Goal: Task Accomplishment & Management: Use online tool/utility

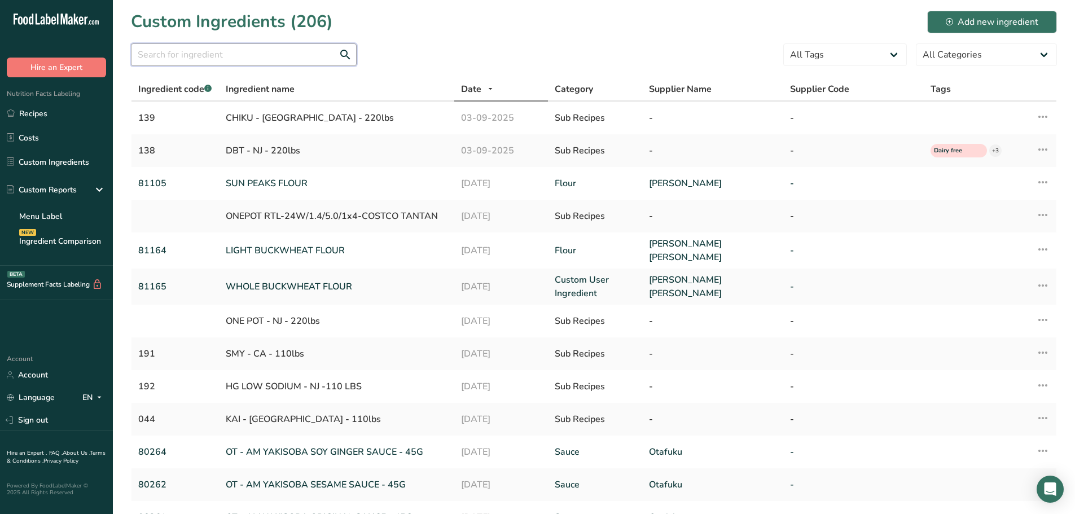
click at [181, 55] on input "text" at bounding box center [244, 54] width 226 height 23
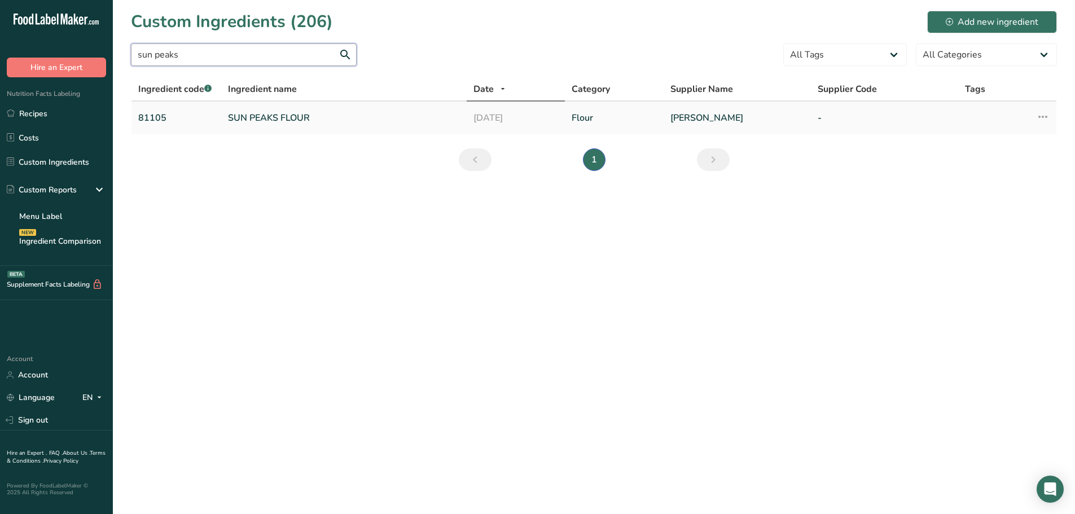
type input "sun peaks"
click at [297, 116] on link "SUN PEAKS FLOUR" at bounding box center [344, 118] width 232 height 14
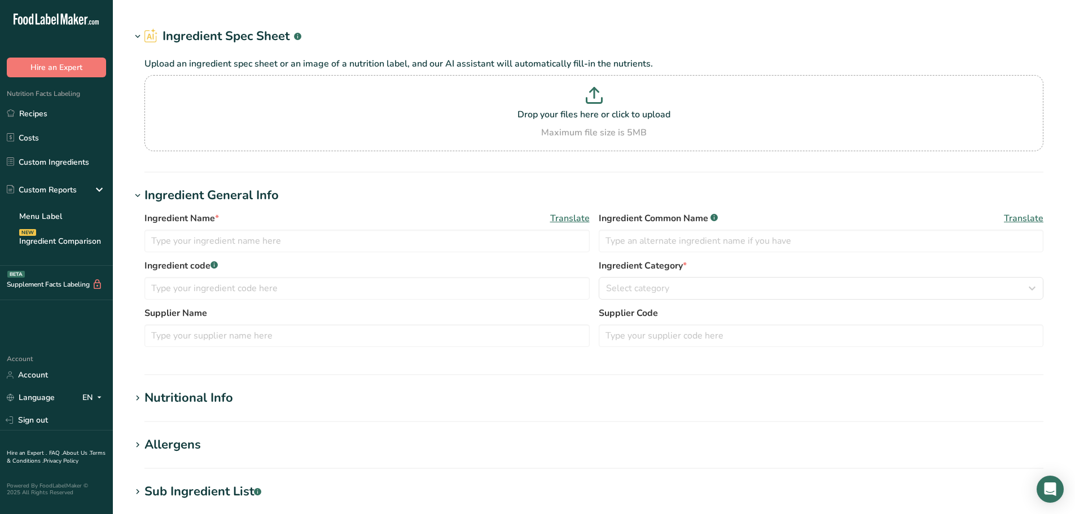
type input "SUN PEAKS FLOUR"
type input "81105"
type input "[PERSON_NAME]"
type input "100"
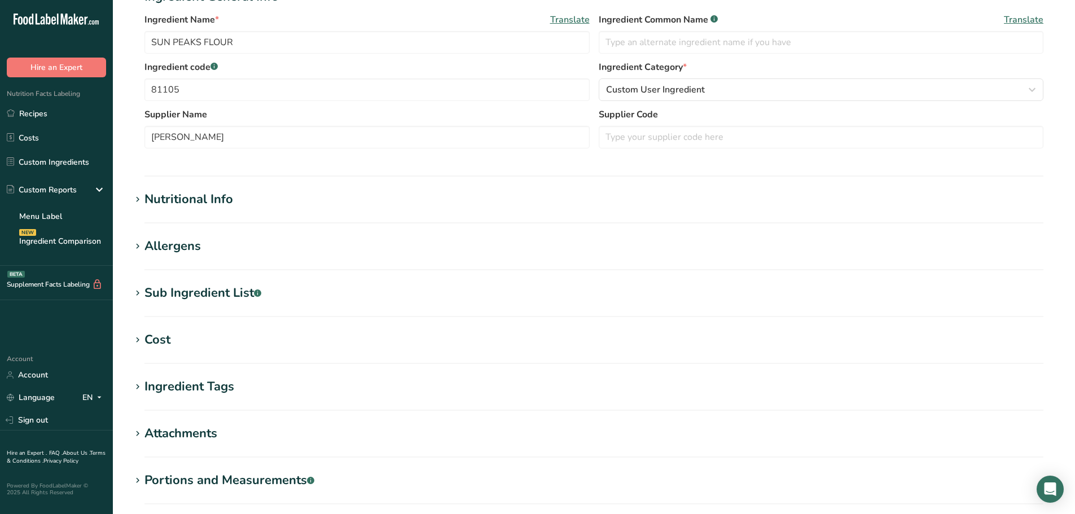
type input "362"
type KJ "1514.6"
type Fat "2.3"
type Fat "0.4"
type Fat "0"
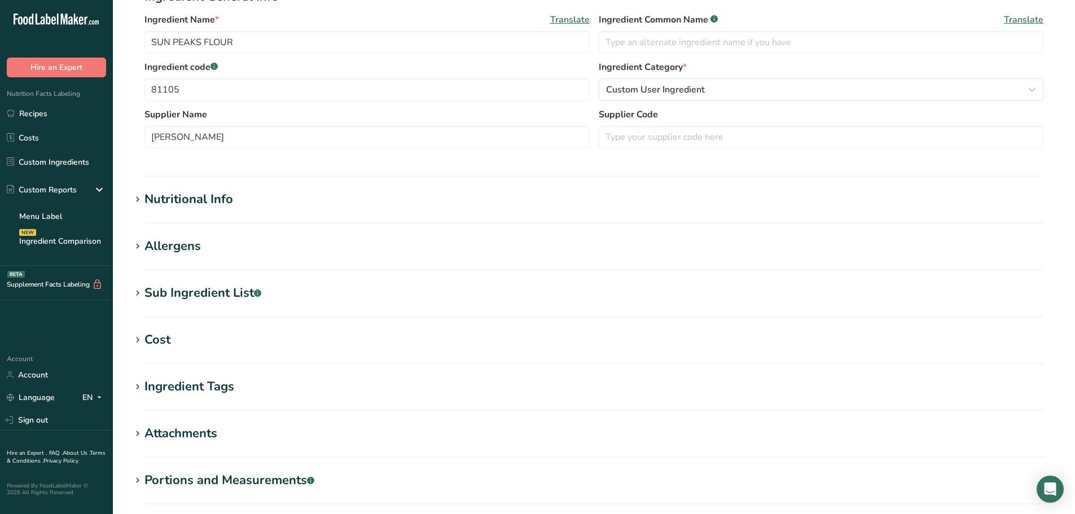
type input "0"
type Carbohydrates "69.4"
type Fiber "3"
type Sugars "0.6"
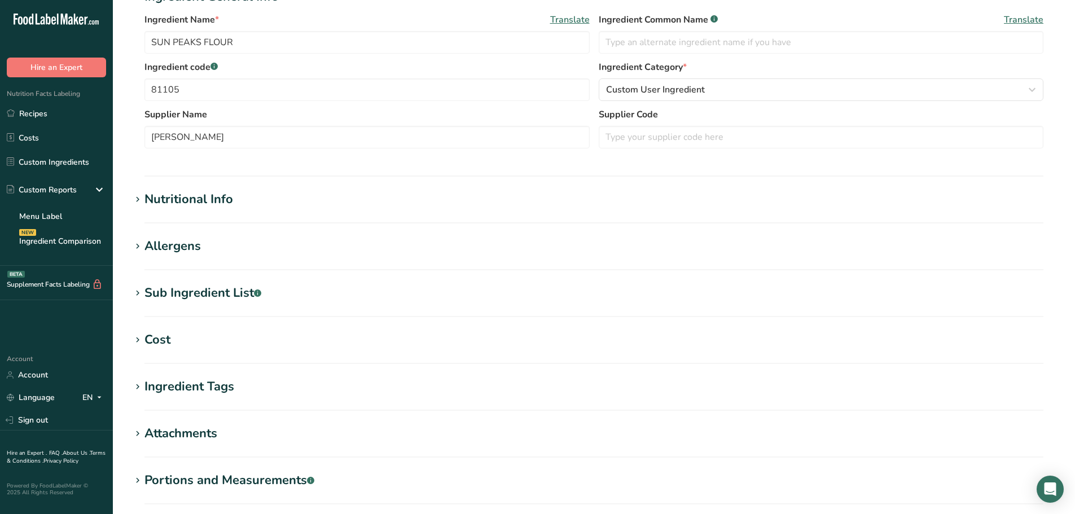
type Sugars "0"
type input "13.7"
click at [208, 201] on div "Nutritional Info" at bounding box center [188, 197] width 89 height 19
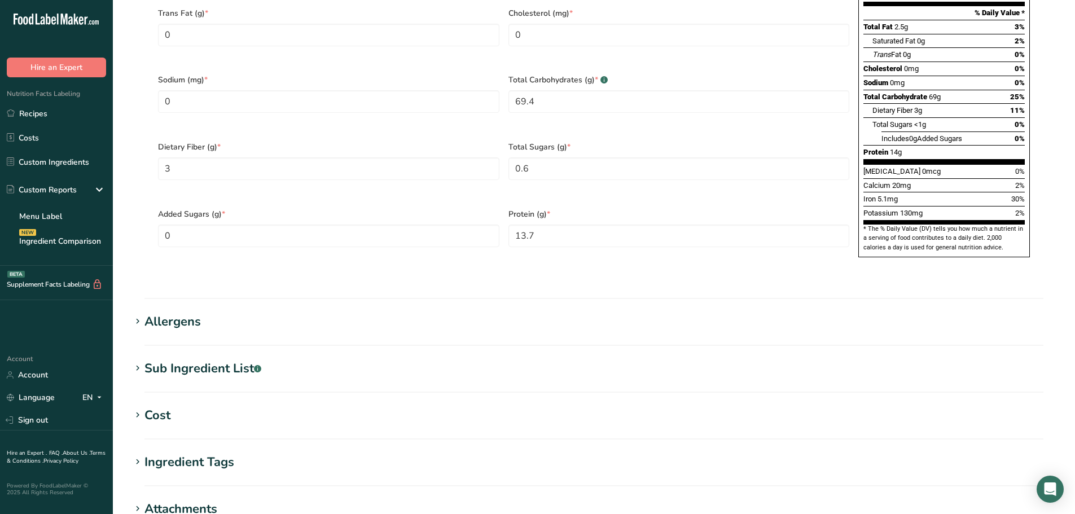
scroll to position [677, 0]
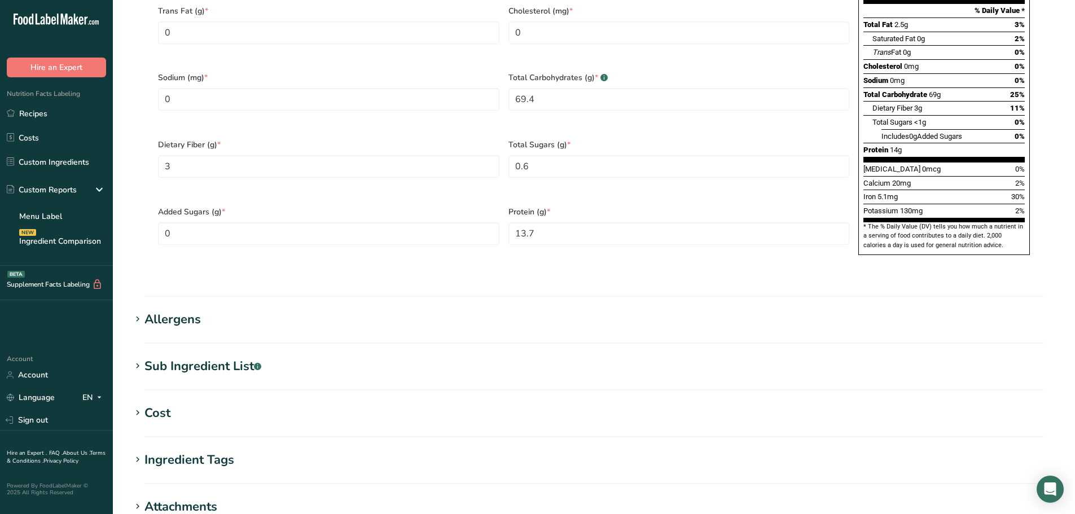
click at [171, 310] on div "Allergens" at bounding box center [172, 319] width 56 height 19
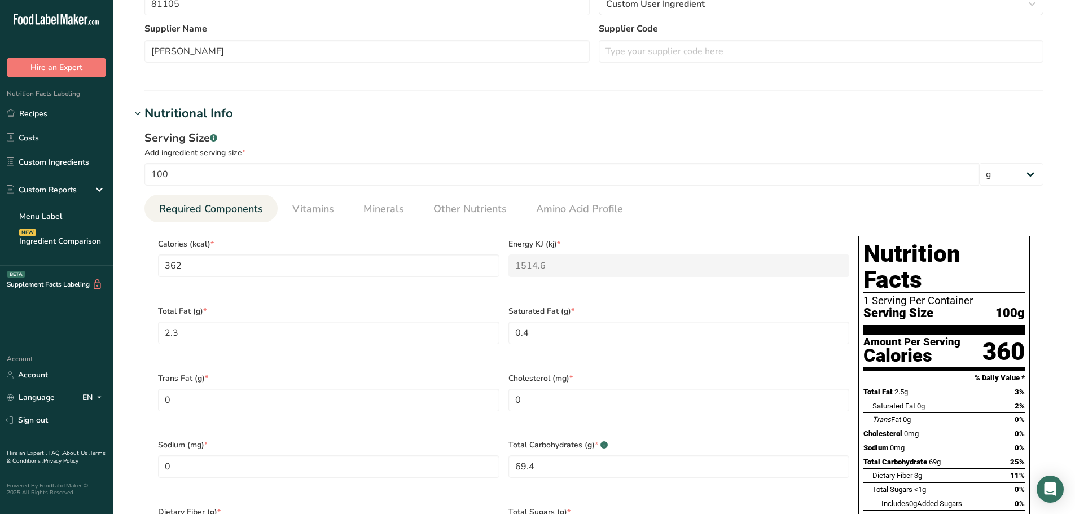
scroll to position [113, 0]
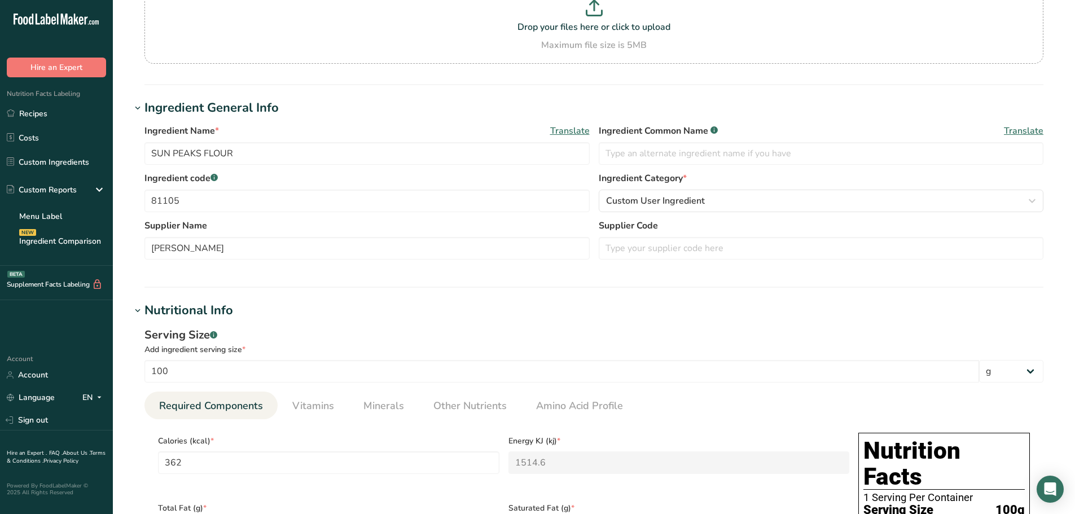
click at [161, 303] on div "Nutritional Info" at bounding box center [188, 310] width 89 height 19
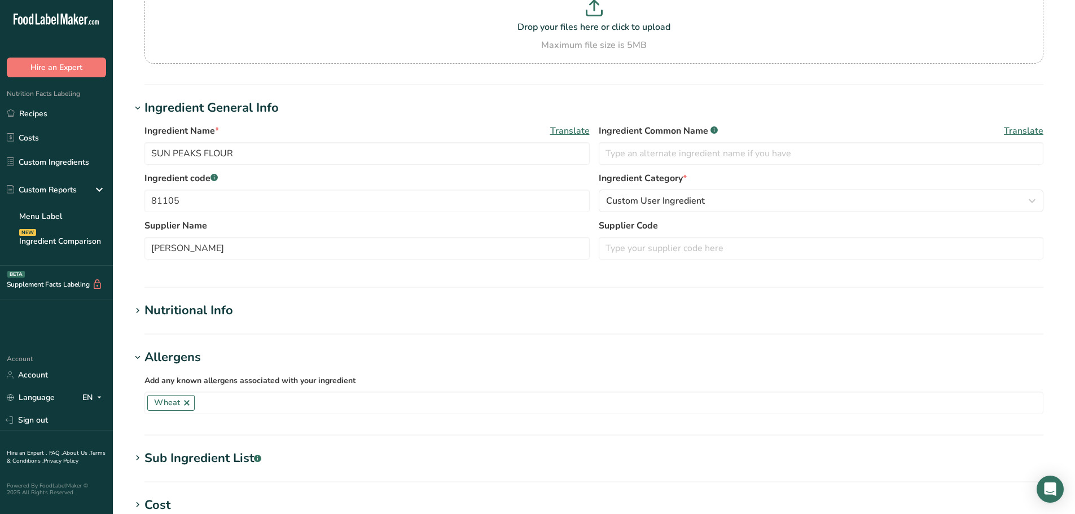
click at [171, 353] on div "Allergens" at bounding box center [172, 357] width 56 height 19
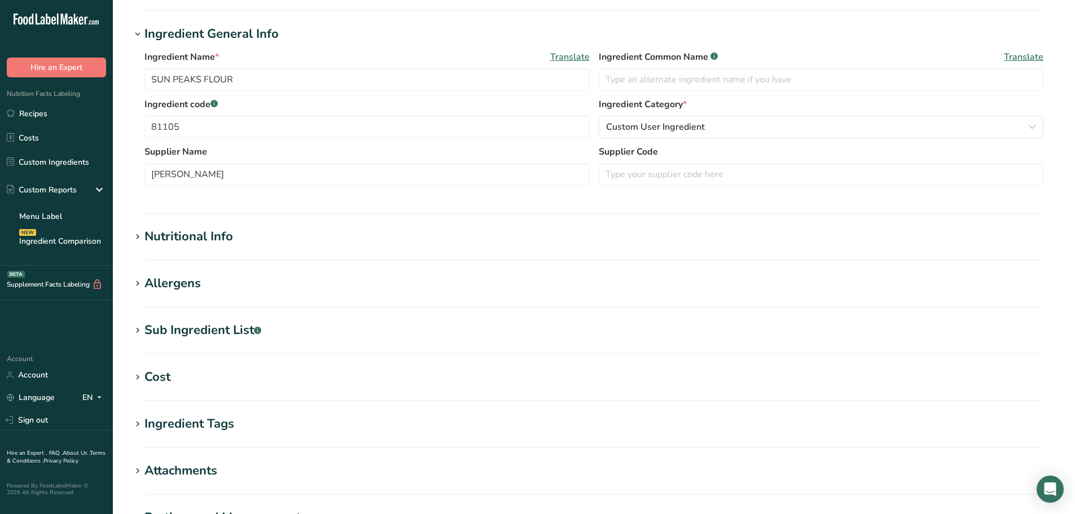
scroll to position [282, 0]
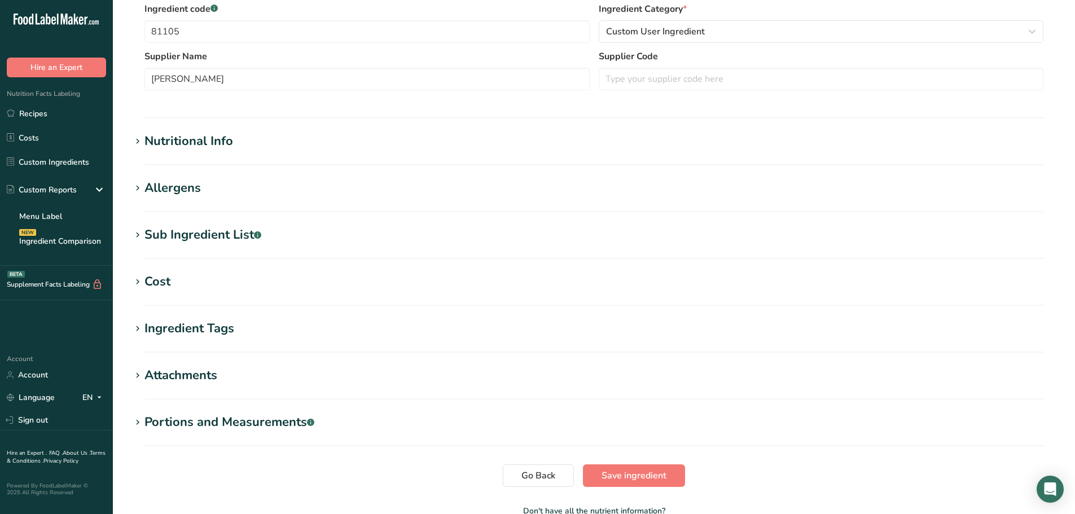
click at [178, 193] on div "Allergens" at bounding box center [172, 188] width 56 height 19
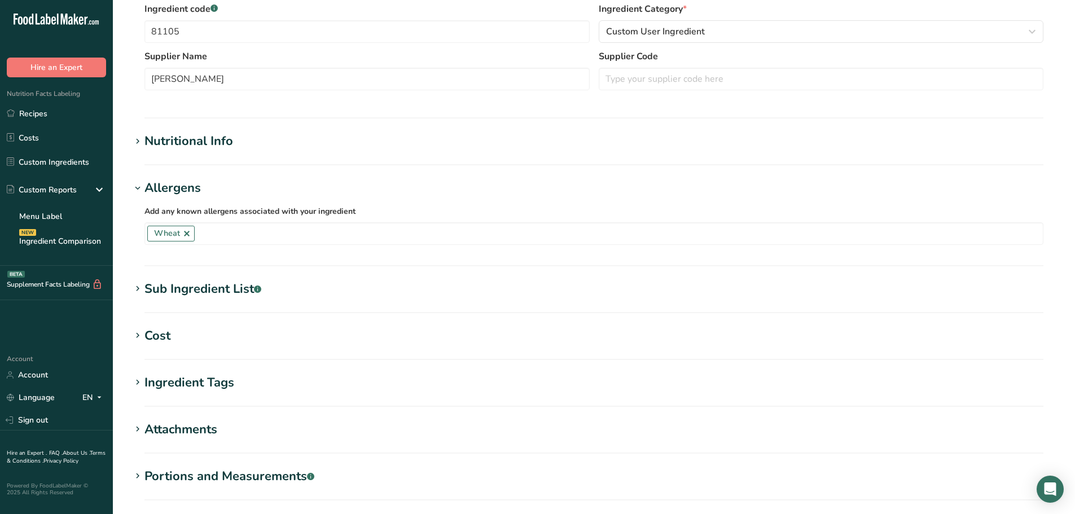
click at [222, 293] on div "Sub Ingredient List .a-a{fill:#347362;}.b-a{fill:#fff;}" at bounding box center [202, 289] width 117 height 19
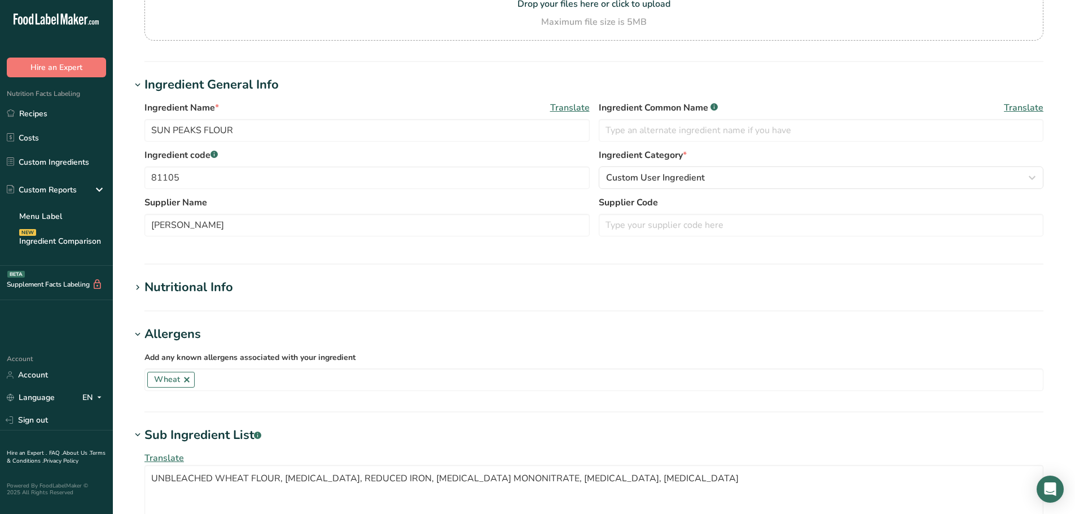
scroll to position [113, 0]
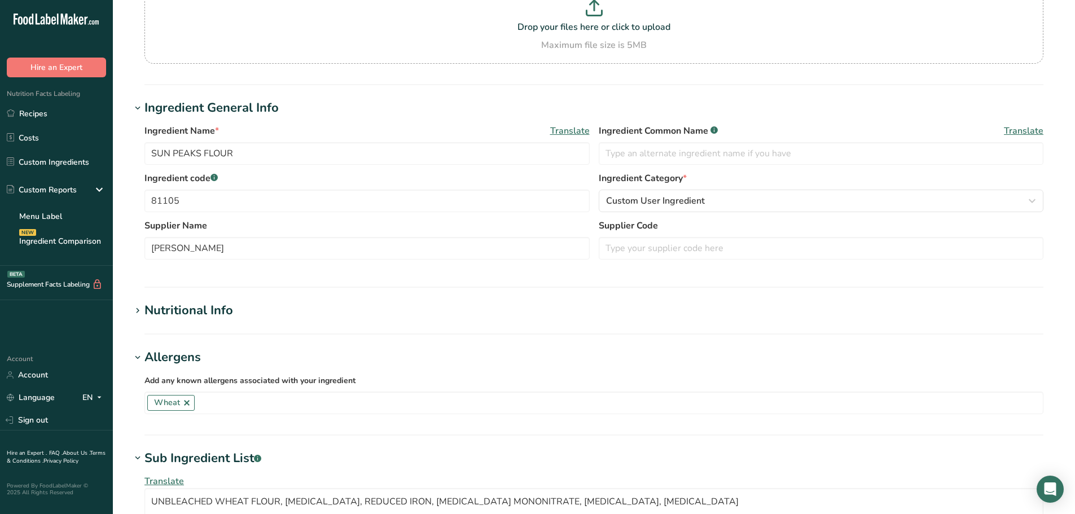
click at [197, 315] on div "Nutritional Info" at bounding box center [188, 310] width 89 height 19
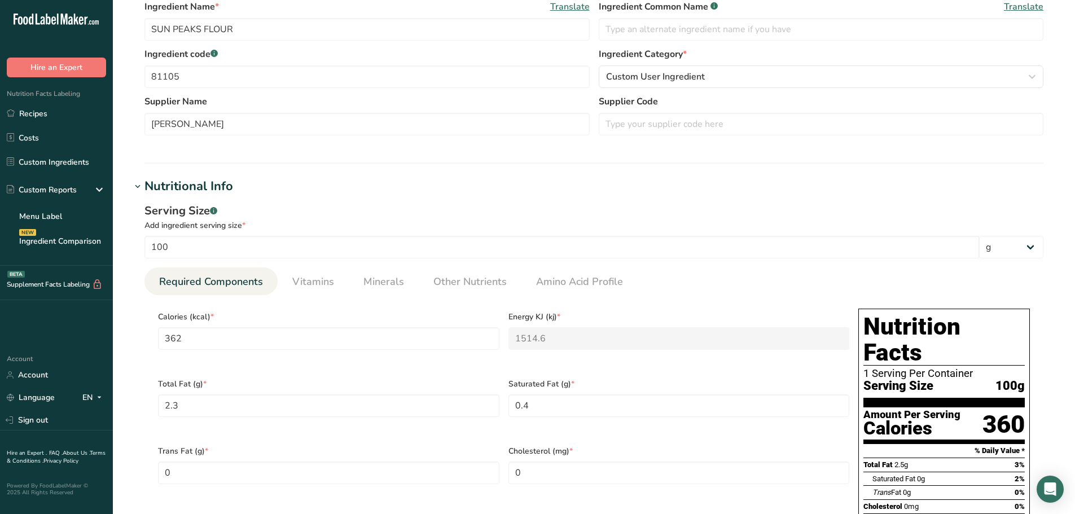
scroll to position [26, 0]
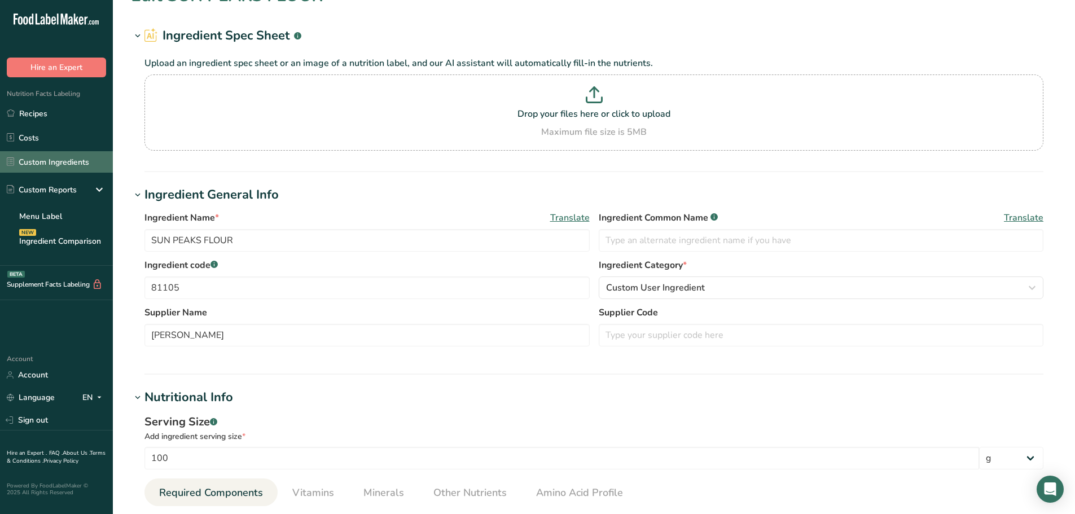
click at [64, 155] on link "Custom Ingredients" at bounding box center [56, 161] width 113 height 21
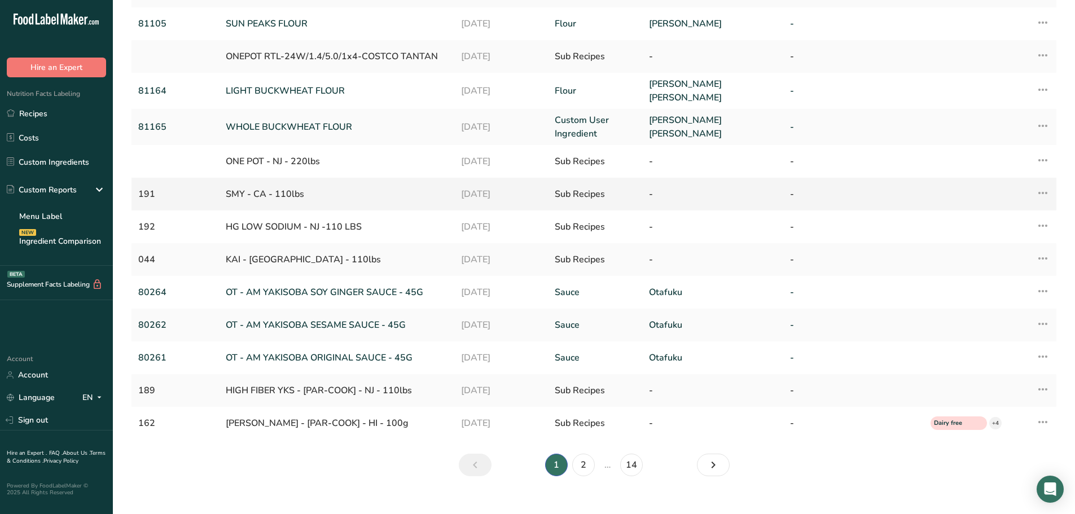
scroll to position [169, 0]
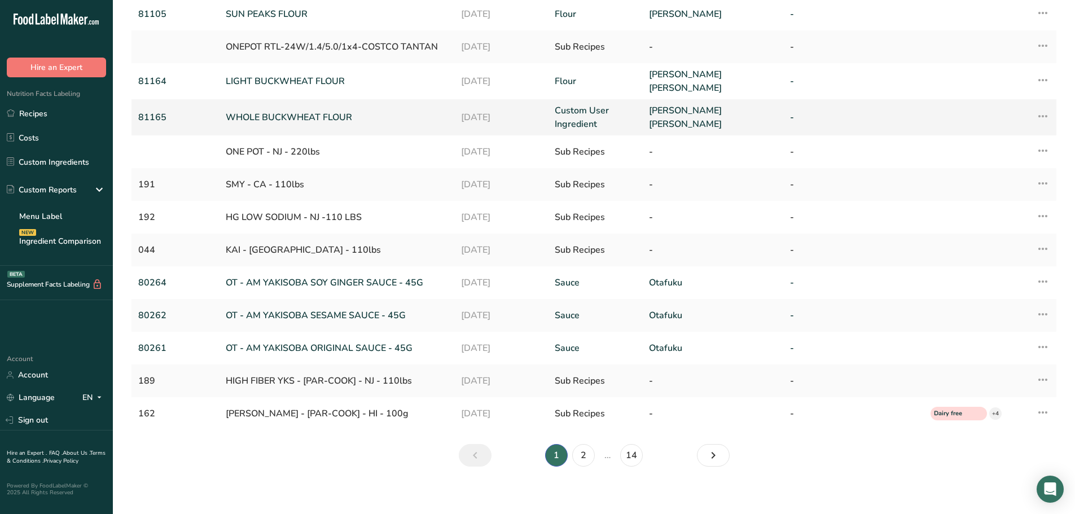
click at [266, 111] on link "WHOLE BUCKWHEAT FLOUR" at bounding box center [336, 118] width 221 height 14
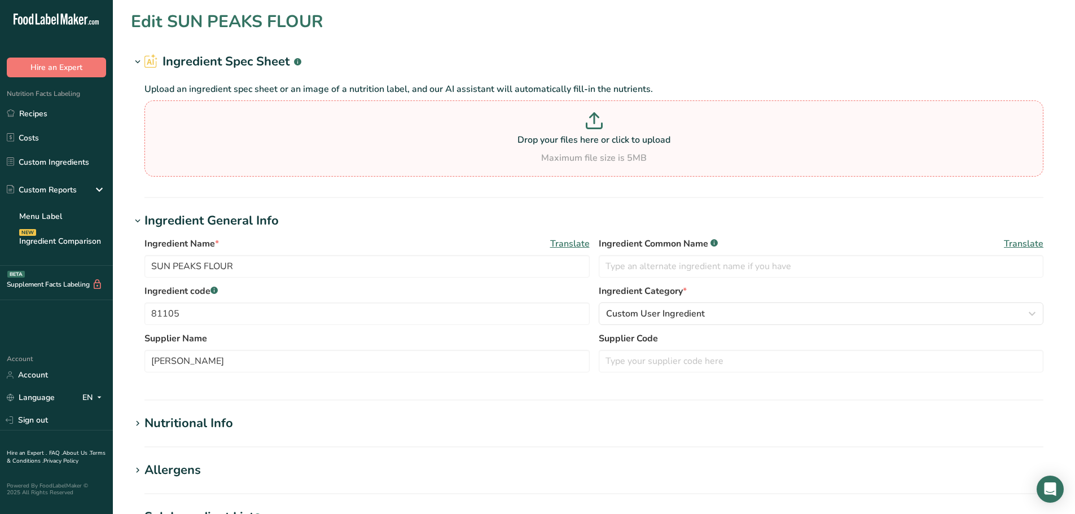
type input "WHOLE BUCKWHEAT FLOUR"
type input "81165"
type input "[PERSON_NAME] [PERSON_NAME]"
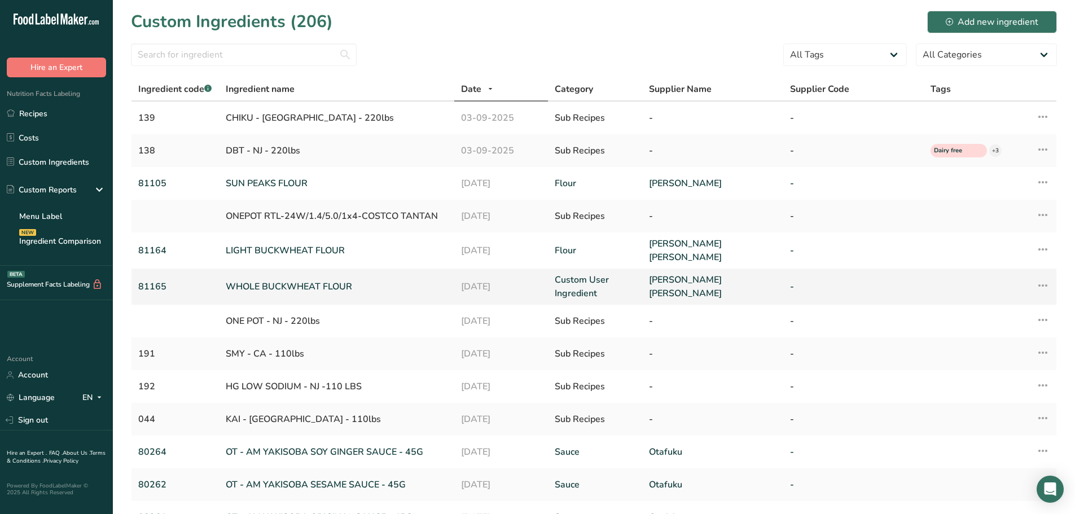
click at [278, 287] on link "WHOLE BUCKWHEAT FLOUR" at bounding box center [336, 287] width 221 height 14
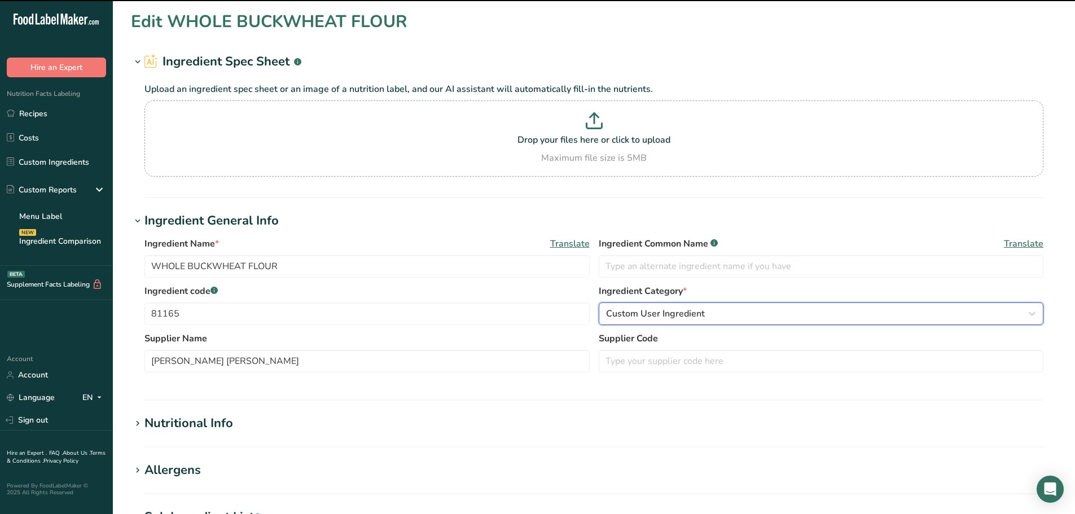
click at [709, 320] on button "Custom User Ingredient" at bounding box center [821, 313] width 445 height 23
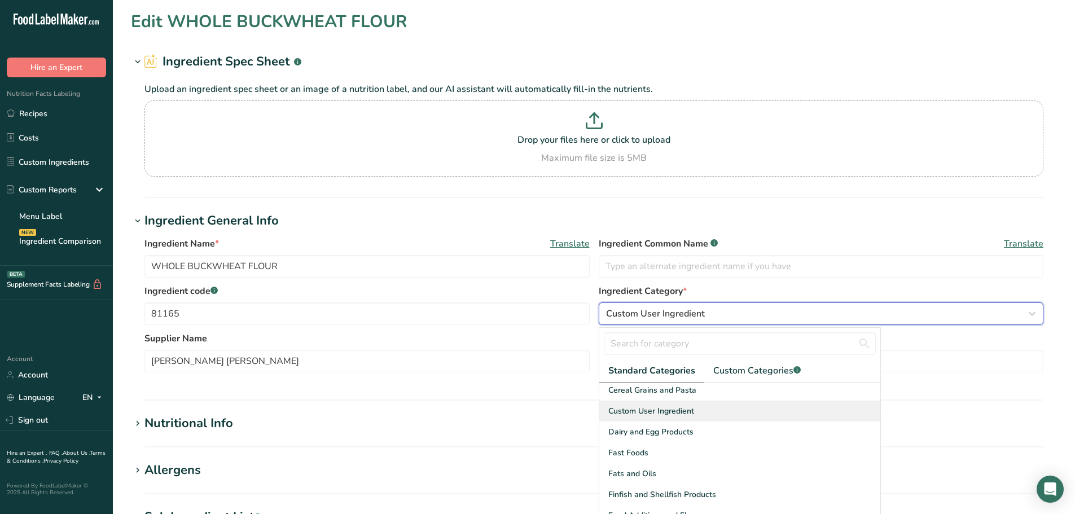
scroll to position [169, 0]
click at [756, 375] on span "Custom Categories .a-a{fill:#347362;}.b-a{fill:#fff;}" at bounding box center [756, 371] width 87 height 14
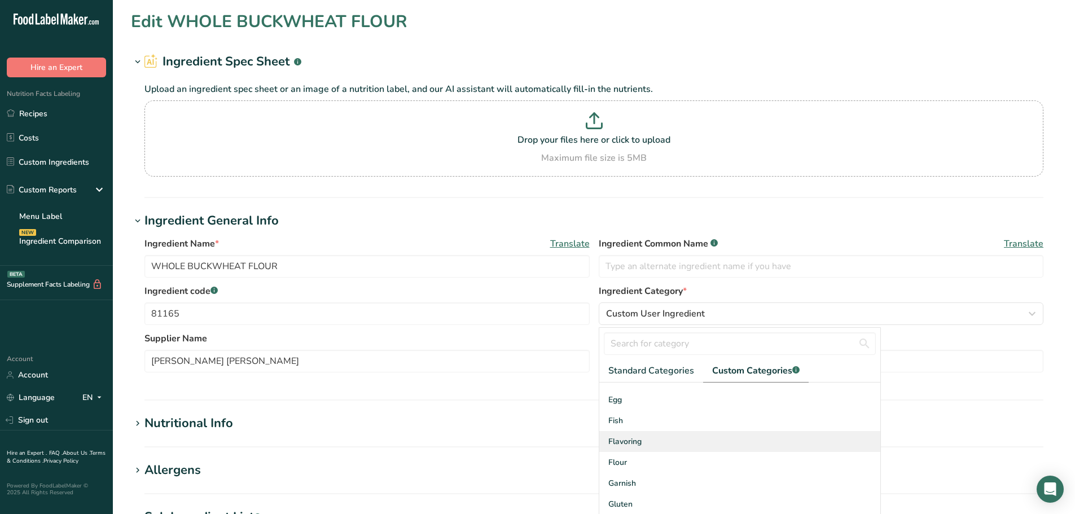
scroll to position [56, 0]
click at [654, 460] on div "Flour" at bounding box center [739, 461] width 281 height 21
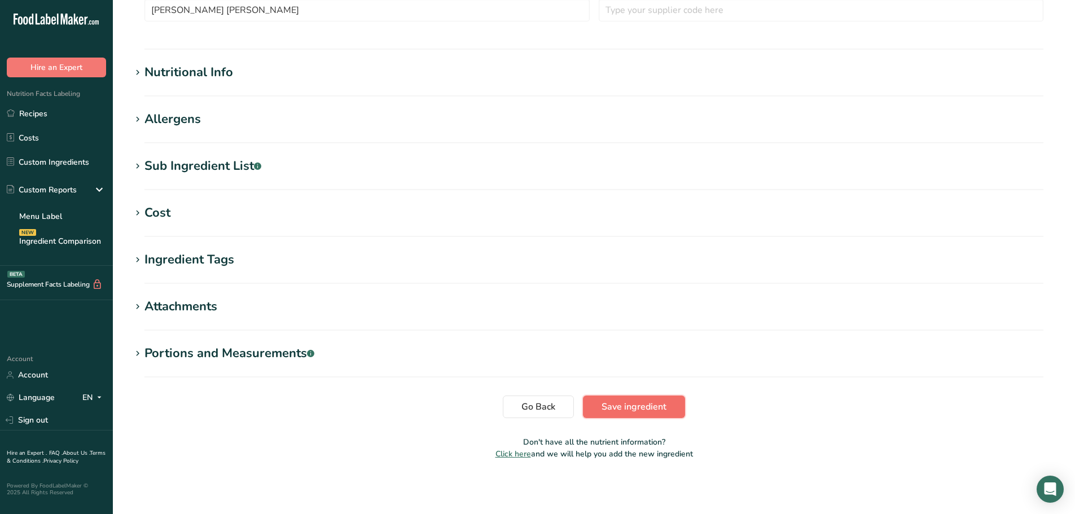
click at [635, 402] on span "Save ingredient" at bounding box center [633, 407] width 65 height 14
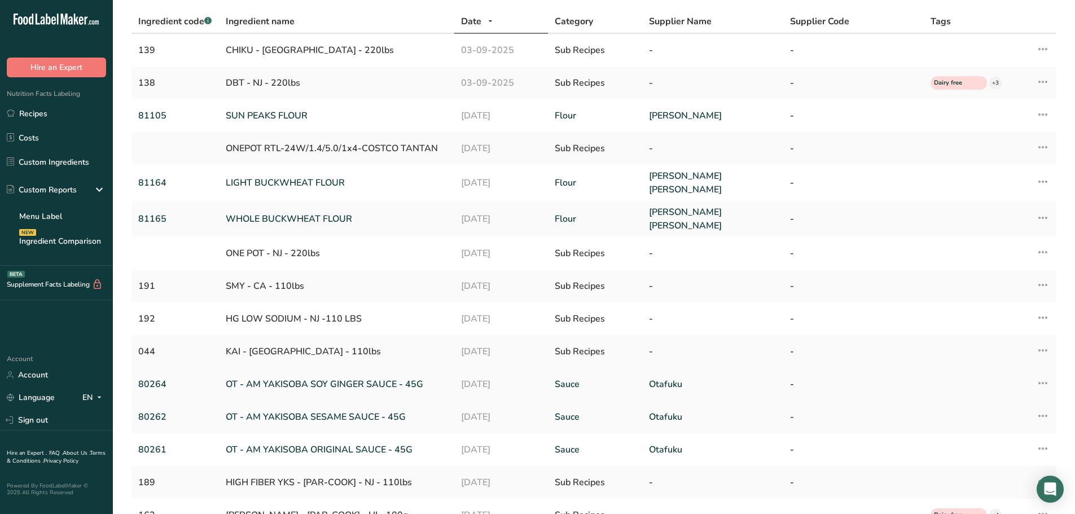
scroll to position [169, 0]
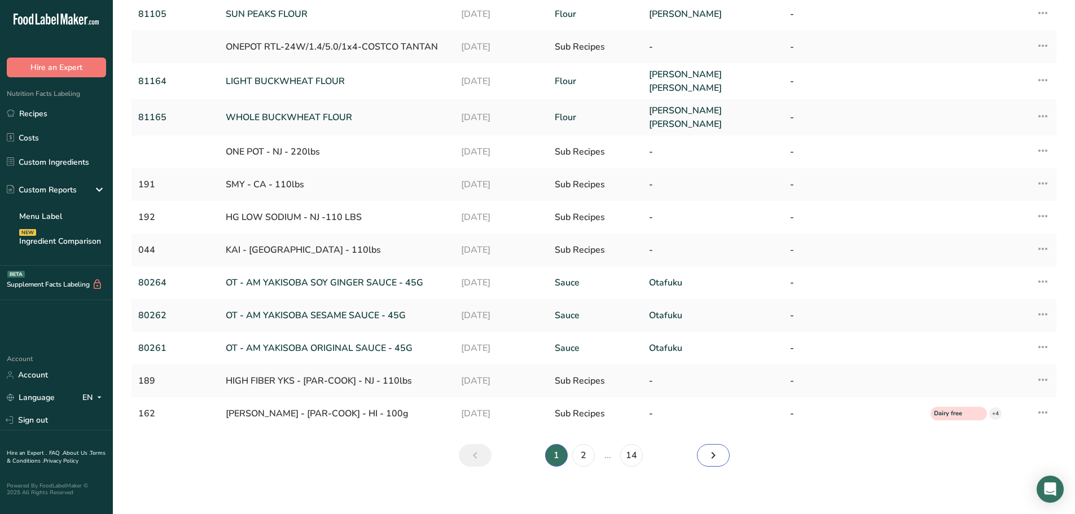
click at [715, 452] on icon "Next" at bounding box center [713, 455] width 14 height 20
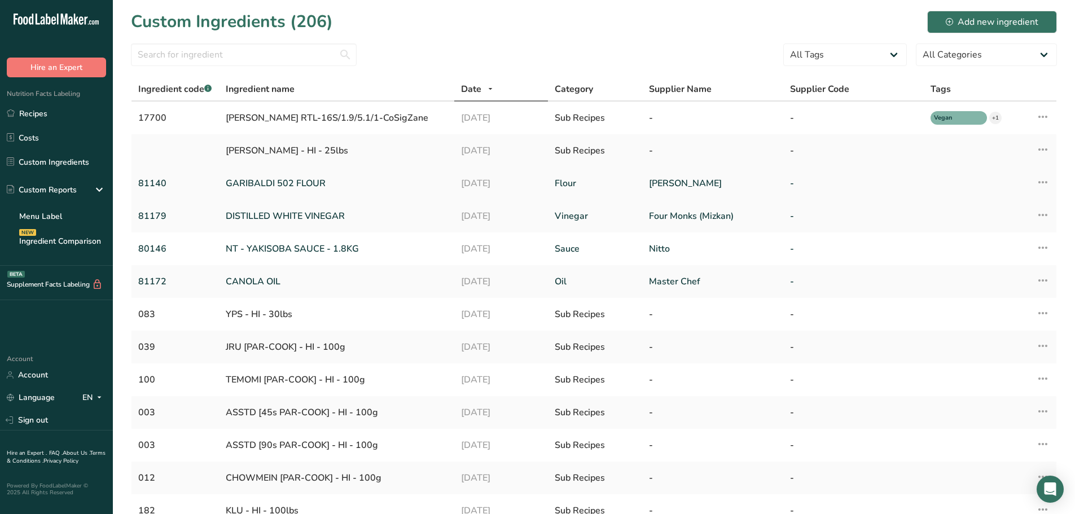
scroll to position [56, 0]
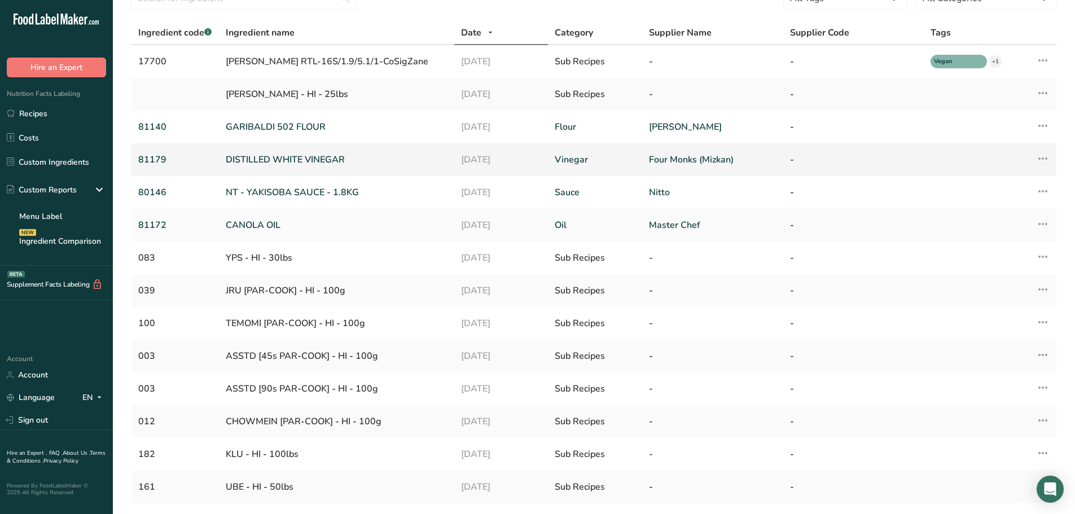
click at [316, 157] on link "DISTILLED WHITE VINEGAR" at bounding box center [336, 160] width 221 height 14
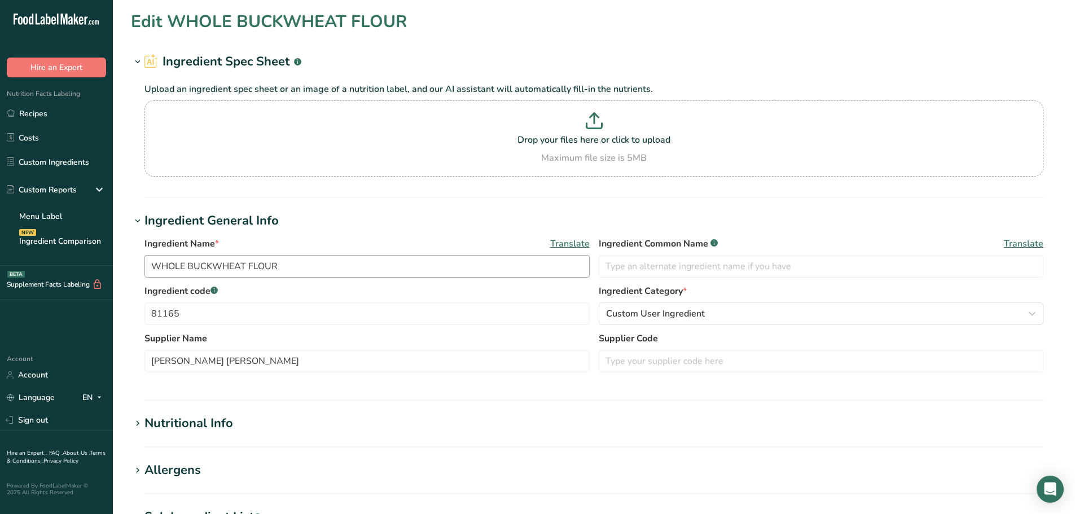
type input "DISTILLED WHITE VINEGAR"
type input "81179"
type input "Four Monks (Mizkan)"
type input "0"
type KJ "0"
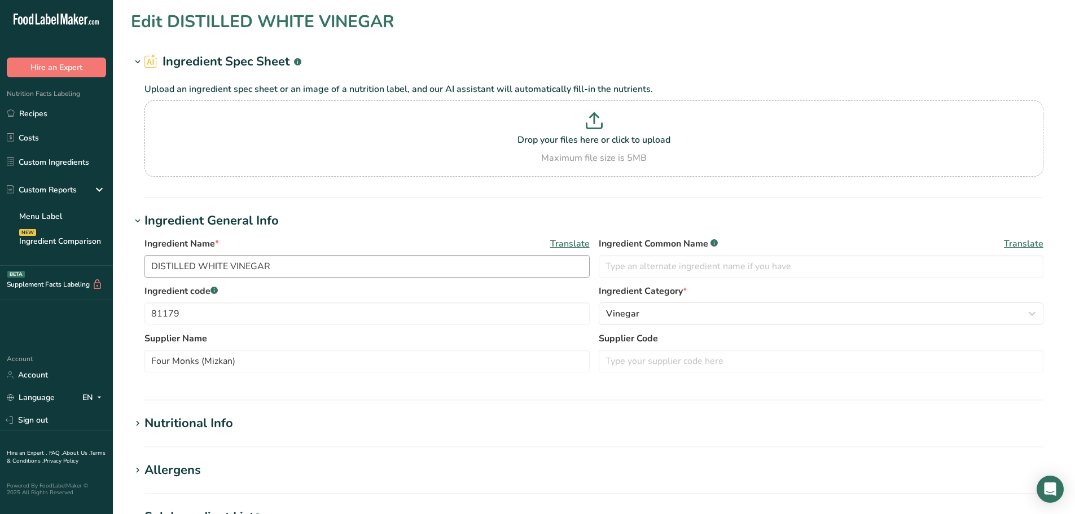
type Fat "0"
type input "0"
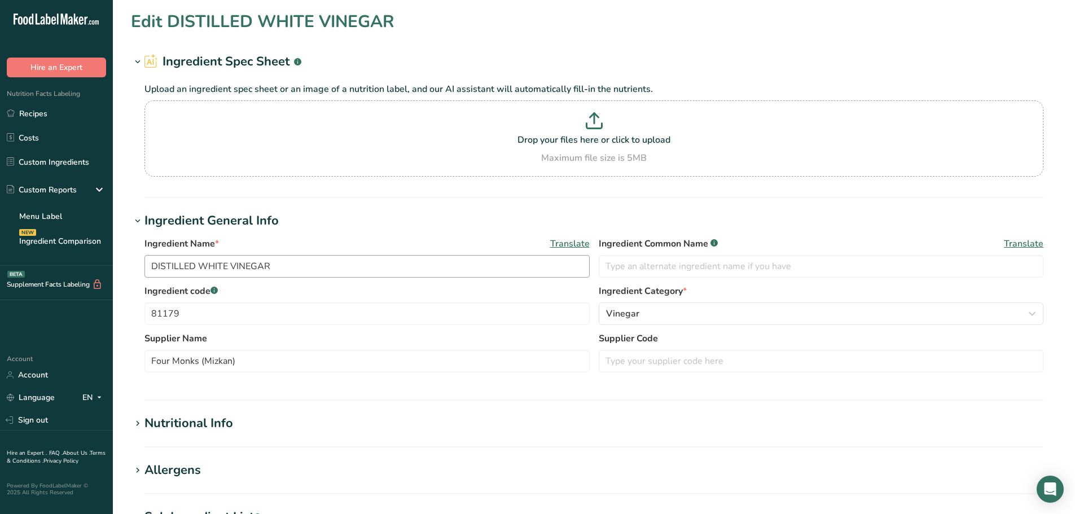
type Carbohydrates "0"
type Fiber "0"
type Sugars "0"
type input "0"
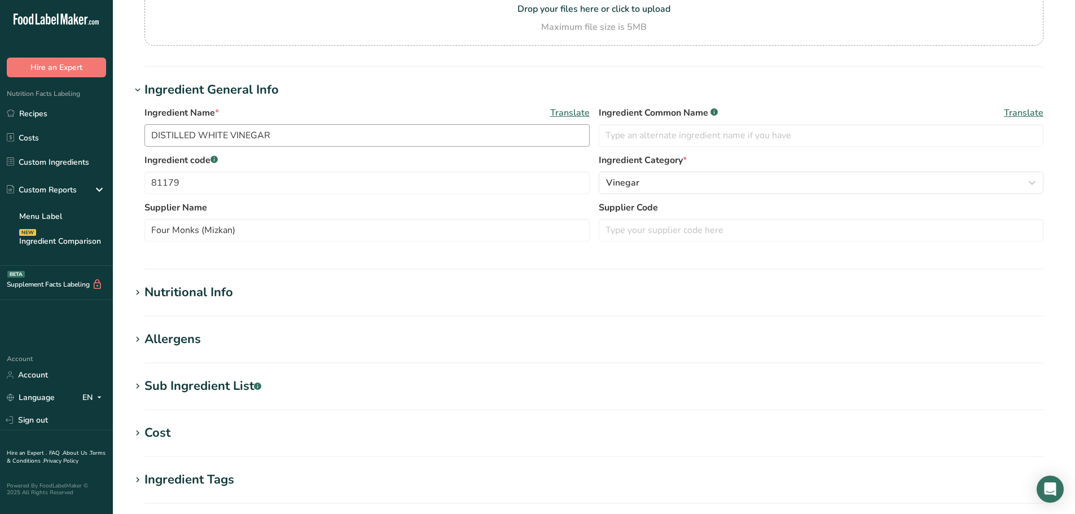
scroll to position [226, 0]
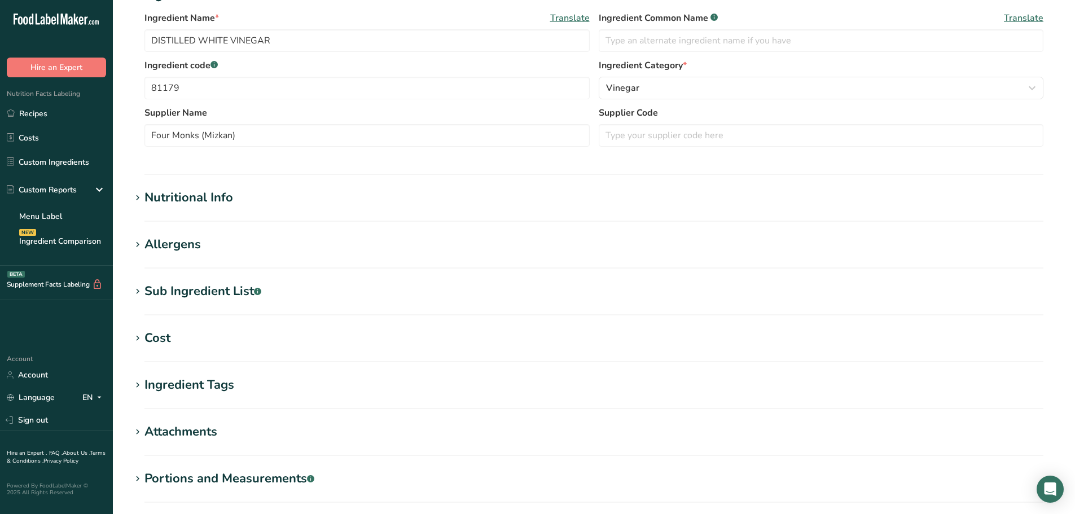
click at [219, 201] on div "Nutritional Info" at bounding box center [188, 197] width 89 height 19
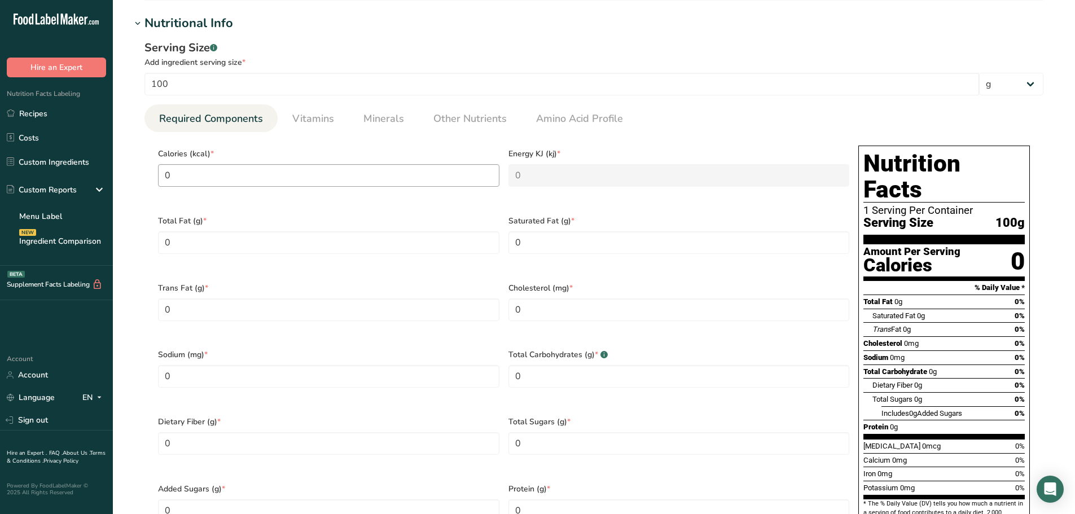
scroll to position [395, 0]
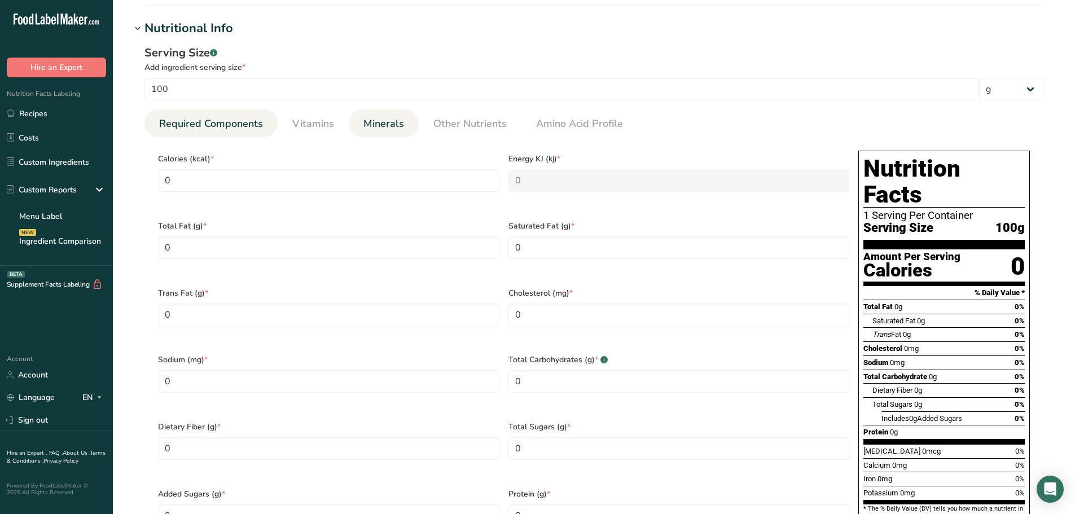
click at [367, 121] on span "Minerals" at bounding box center [383, 123] width 41 height 15
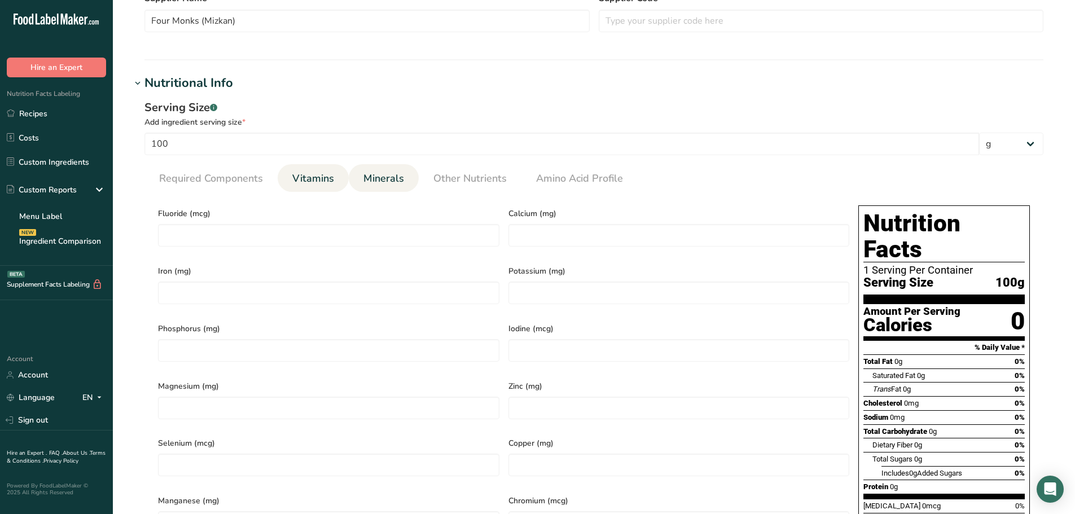
scroll to position [338, 0]
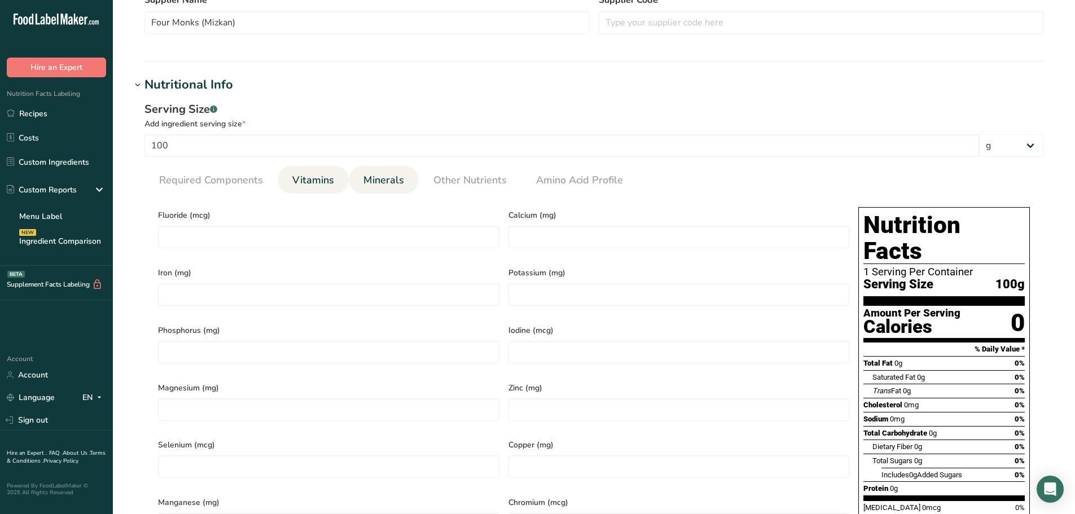
click at [323, 178] on span "Vitamins" at bounding box center [313, 180] width 42 height 15
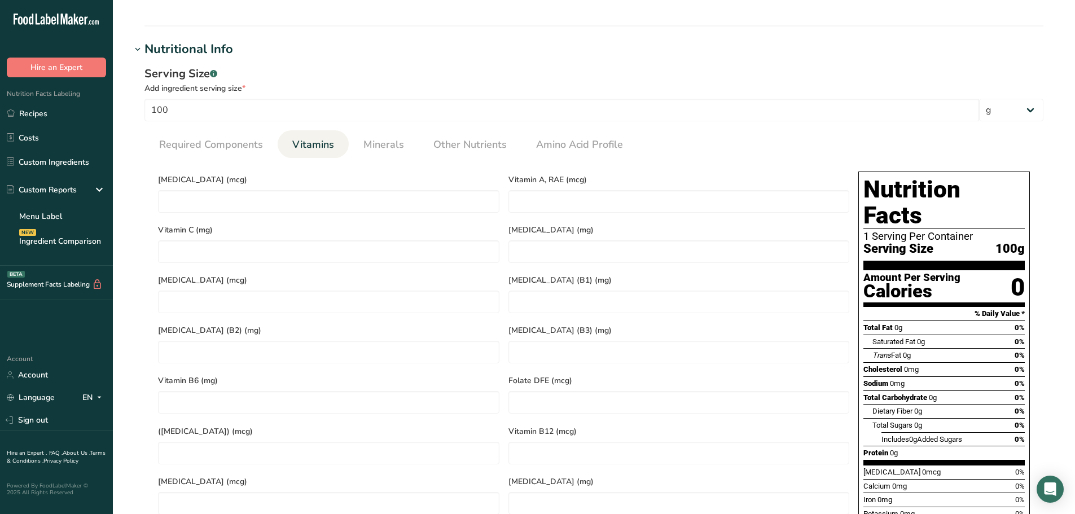
scroll to position [451, 0]
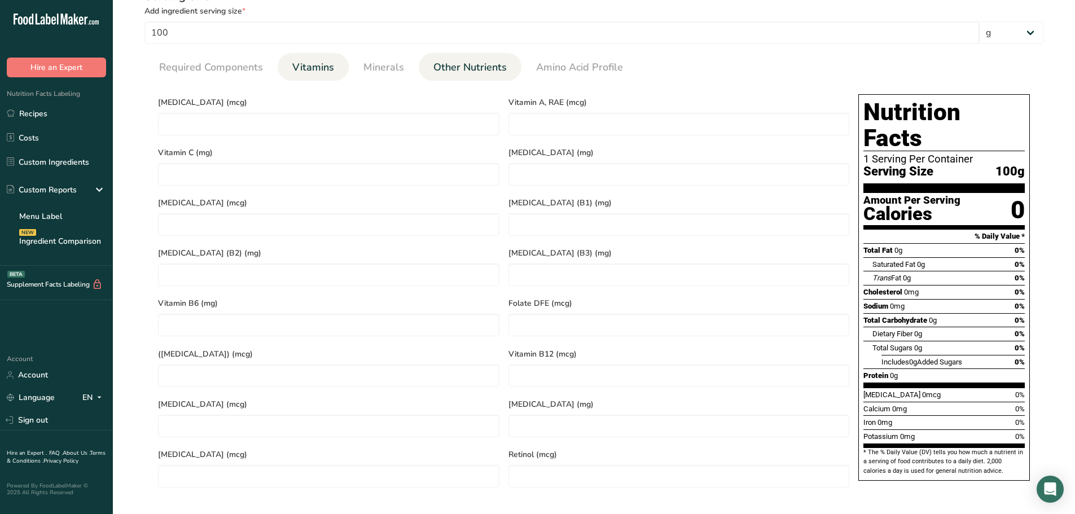
click at [488, 69] on span "Other Nutrients" at bounding box center [469, 67] width 73 height 15
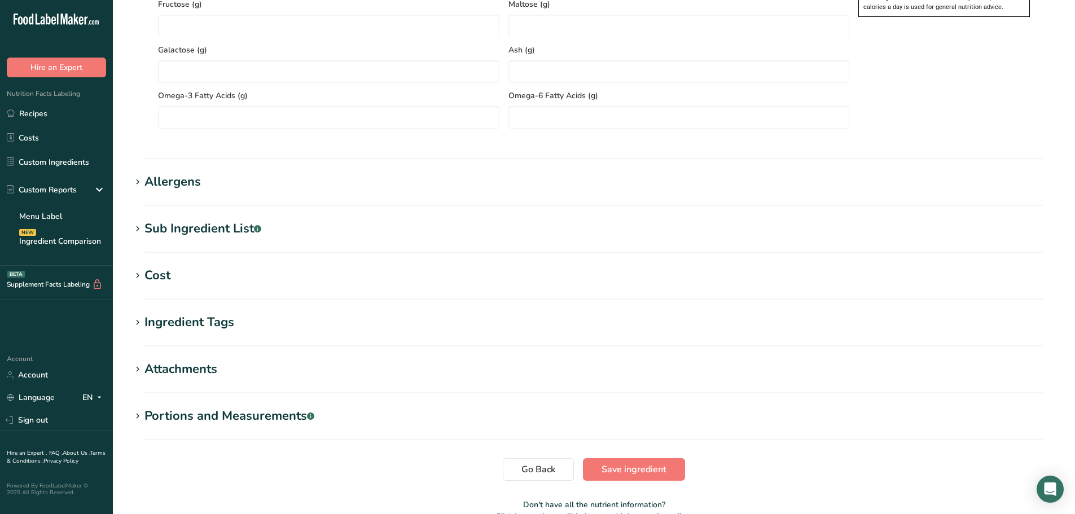
scroll to position [959, 0]
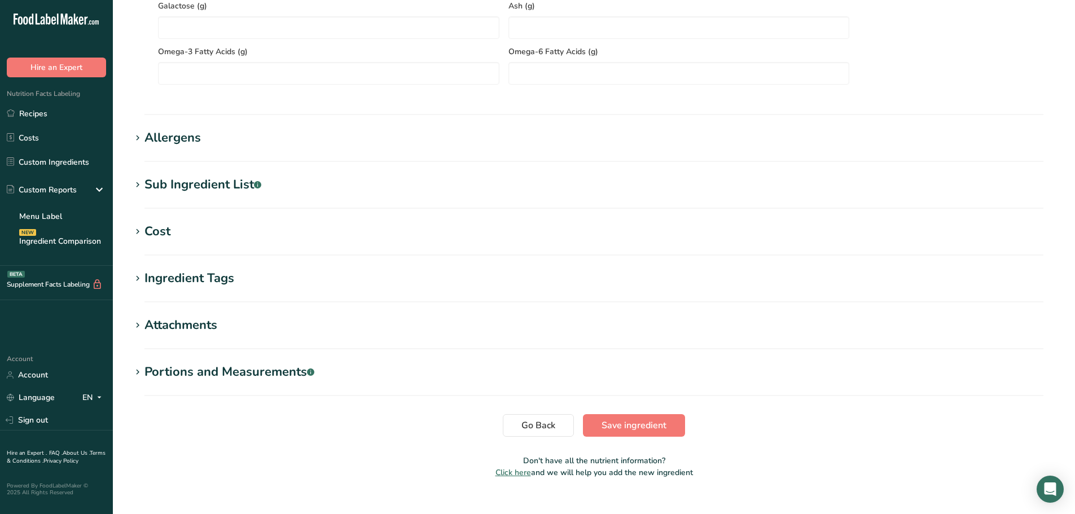
click at [184, 135] on div "Allergens" at bounding box center [172, 138] width 56 height 19
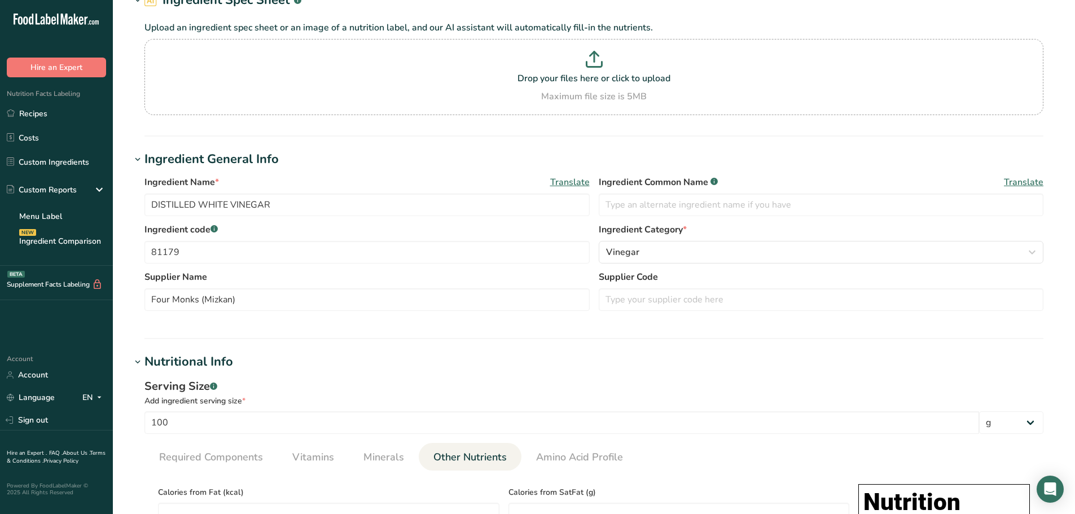
scroll to position [0, 0]
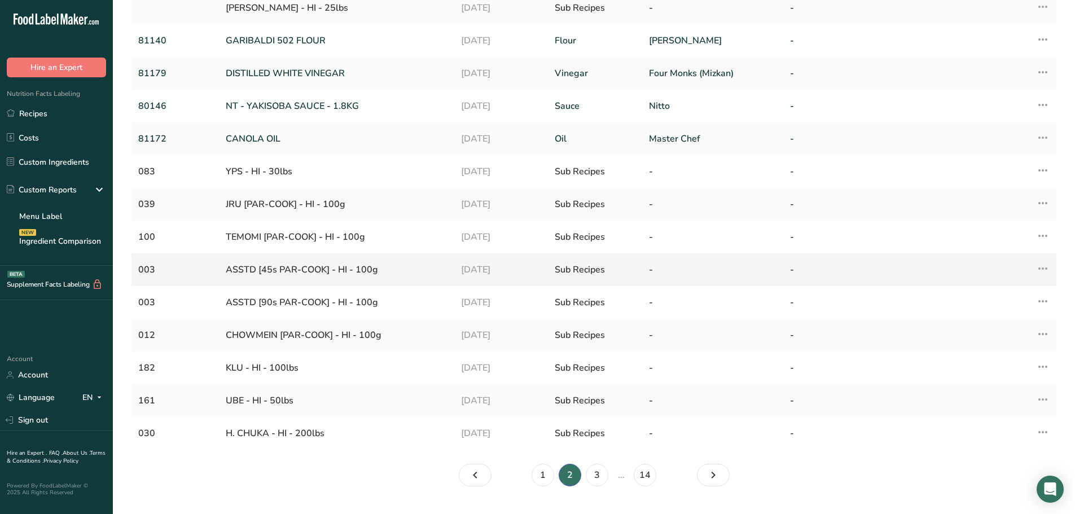
scroll to position [169, 0]
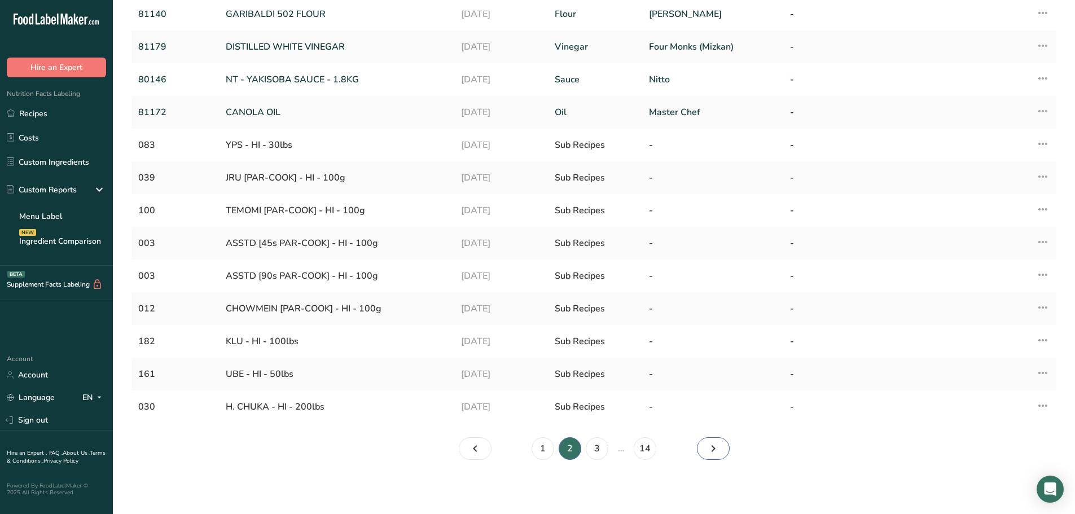
click at [716, 451] on icon "Next" at bounding box center [713, 448] width 14 height 20
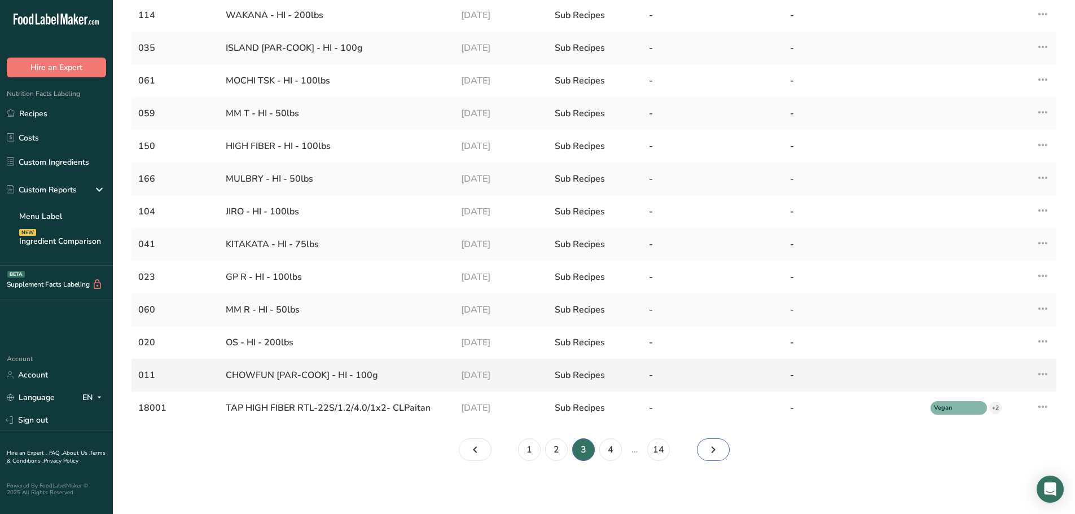
scroll to position [169, 0]
click at [534, 442] on link "1" at bounding box center [529, 448] width 23 height 23
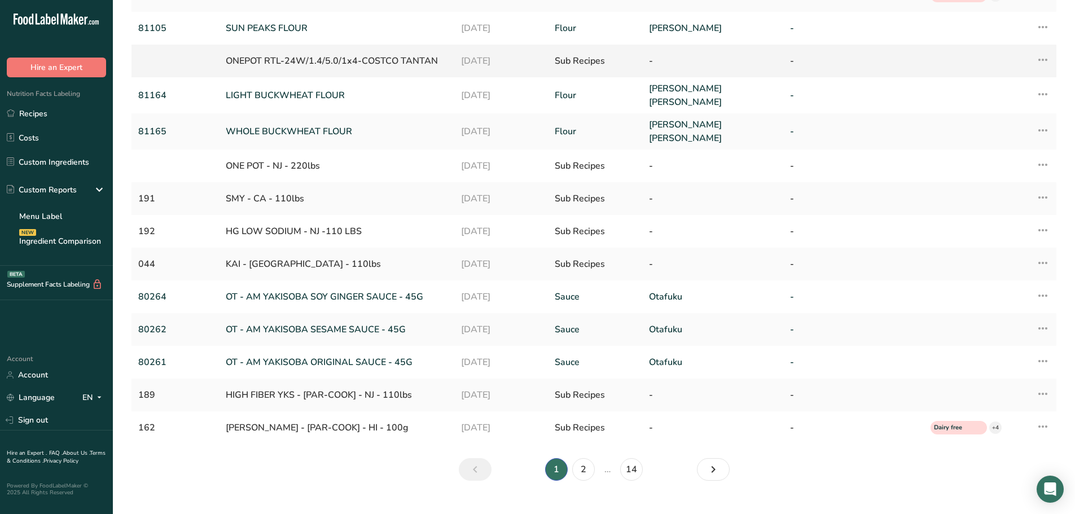
scroll to position [169, 0]
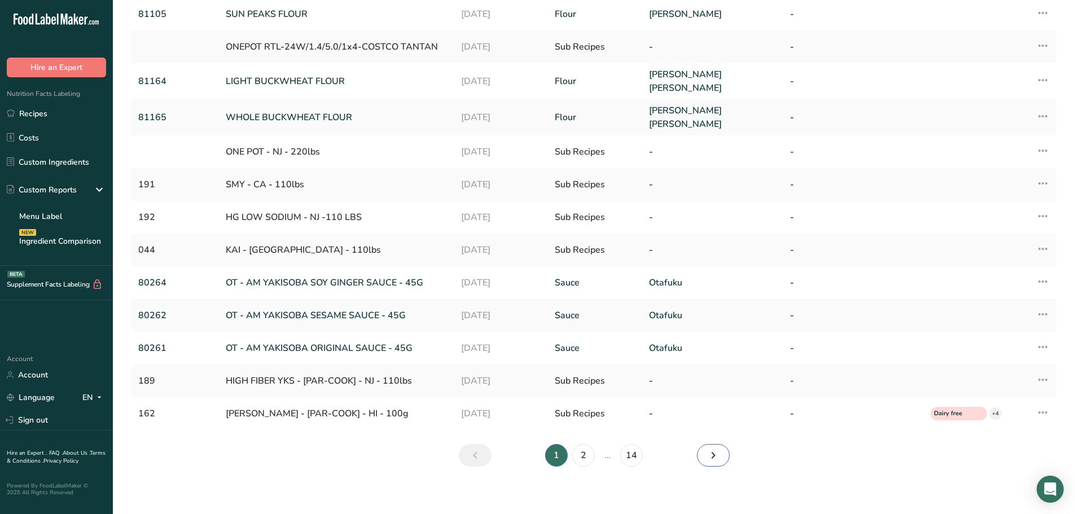
click at [707, 445] on icon "Page 2." at bounding box center [713, 455] width 14 height 20
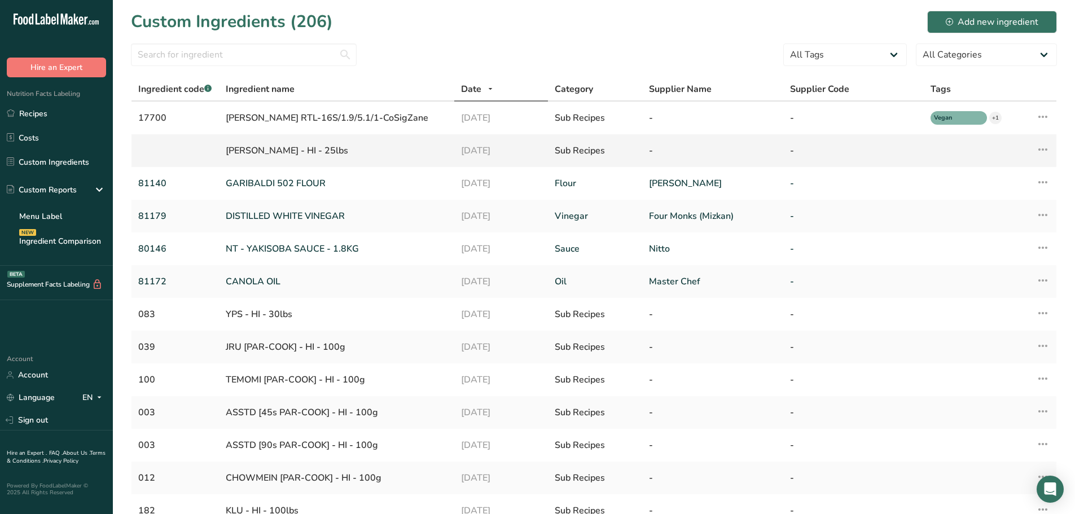
click at [279, 148] on div "[PERSON_NAME] - HI - 25lbs" at bounding box center [336, 151] width 221 height 14
click at [1039, 149] on icon at bounding box center [1043, 149] width 14 height 20
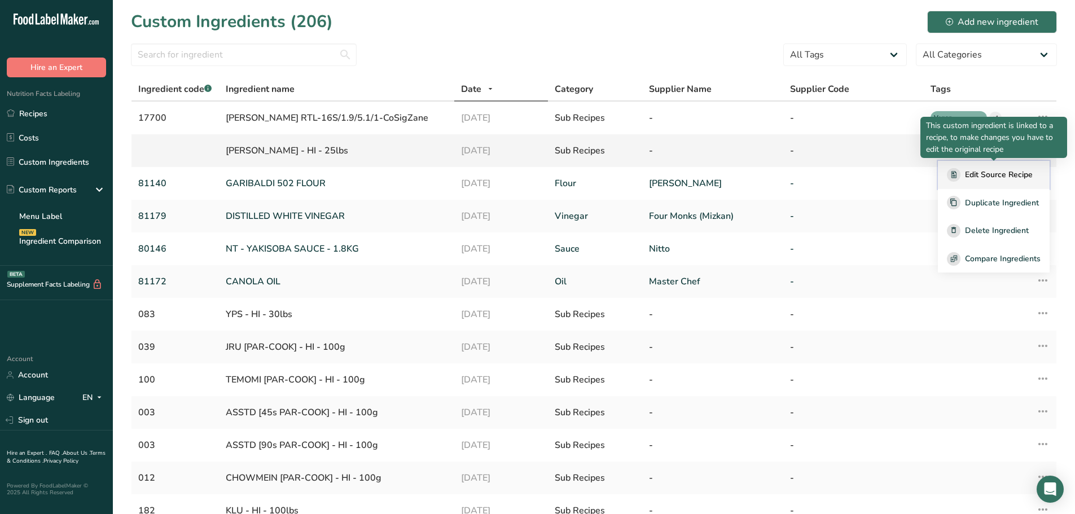
click at [998, 174] on span "Edit Source Recipe" at bounding box center [999, 175] width 68 height 12
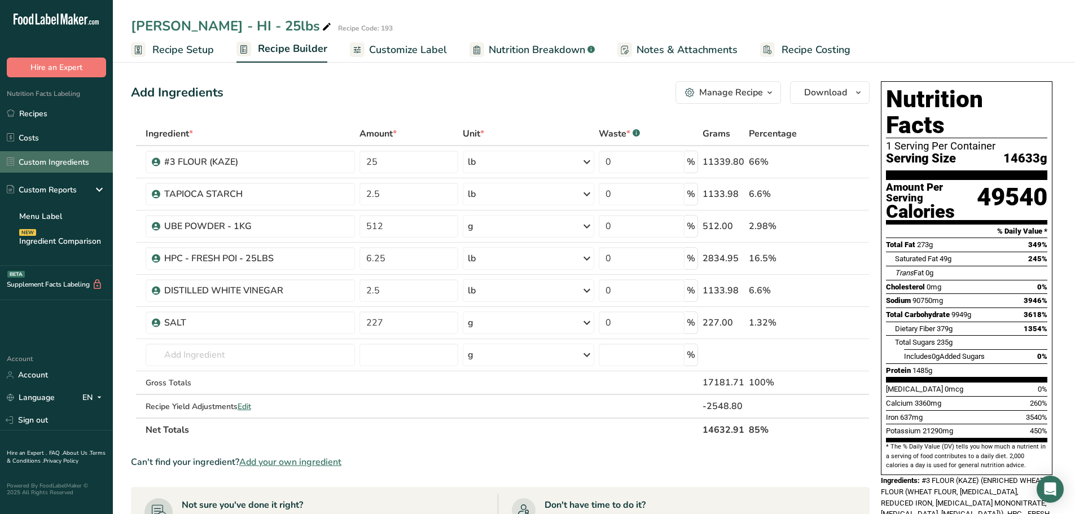
click at [50, 160] on link "Custom Ingredients" at bounding box center [56, 161] width 113 height 21
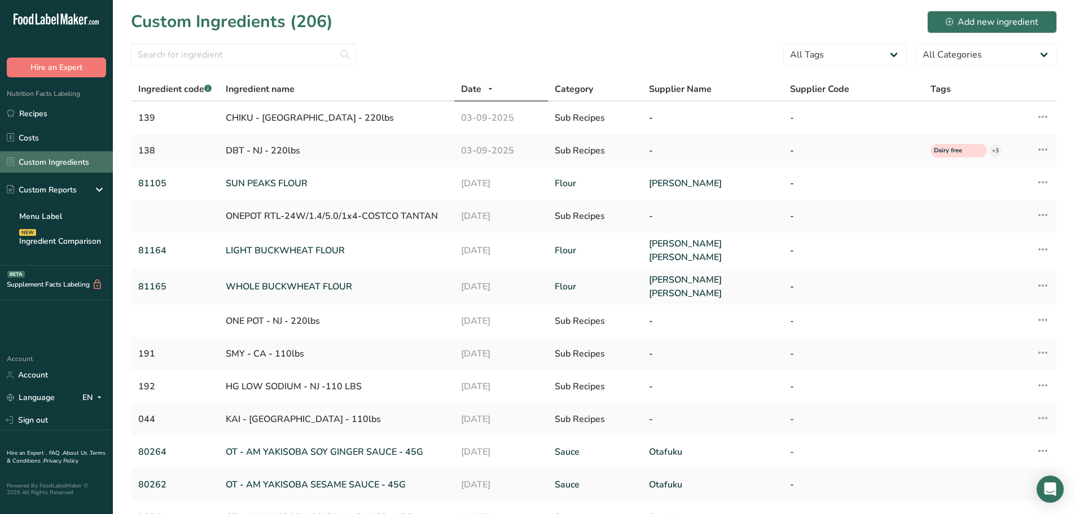
click at [64, 159] on link "Custom Ingredients" at bounding box center [56, 161] width 113 height 21
click at [62, 112] on link "Recipes" at bounding box center [56, 113] width 113 height 21
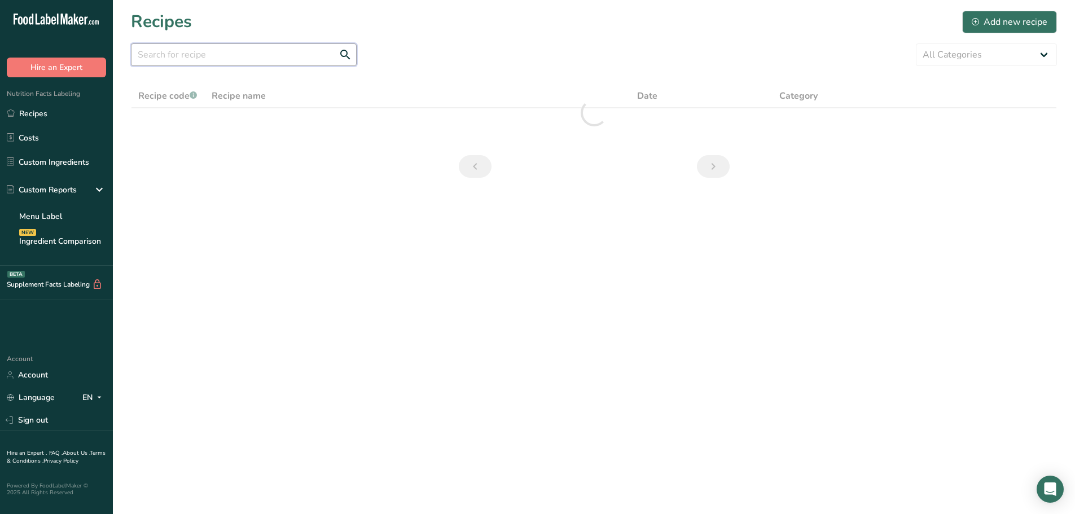
click at [221, 57] on input "text" at bounding box center [244, 54] width 226 height 23
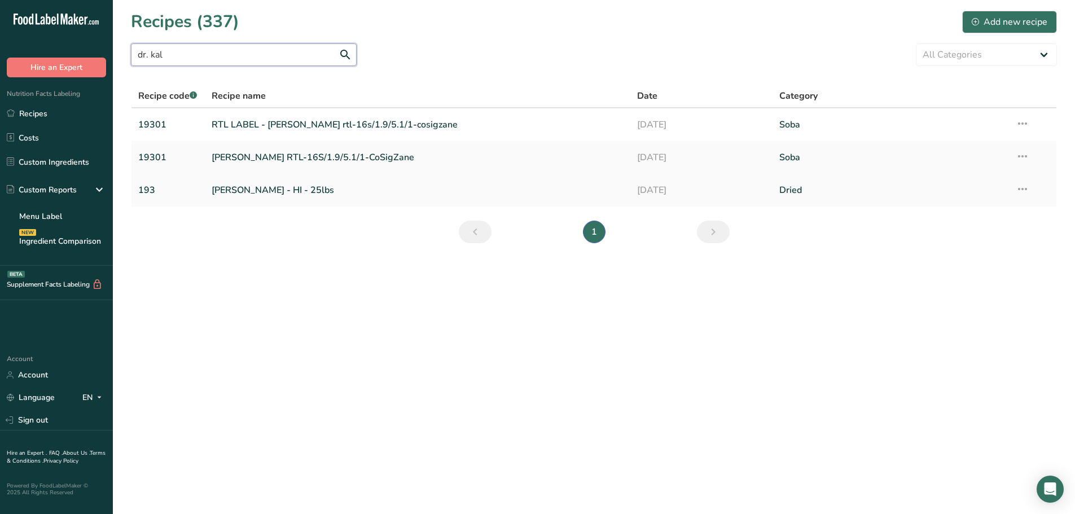
type input "dr. kal"
click at [276, 188] on link "[PERSON_NAME] - HI - 25lbs" at bounding box center [418, 190] width 412 height 24
